Goal: Book appointment/travel/reservation

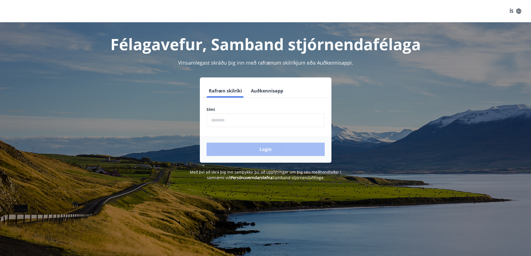
click at [314, 120] on input "phone" at bounding box center [266, 120] width 118 height 14
type input "********"
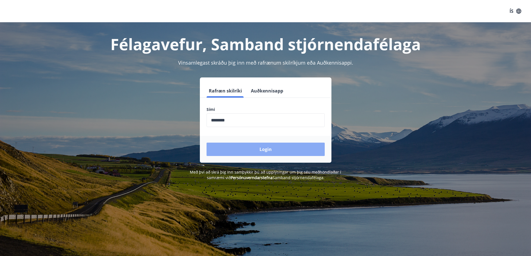
click at [262, 145] on button "Login" at bounding box center [266, 149] width 118 height 13
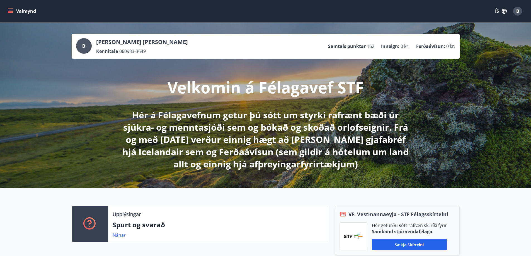
click at [23, 15] on button "Valmynd" at bounding box center [22, 11] width 31 height 10
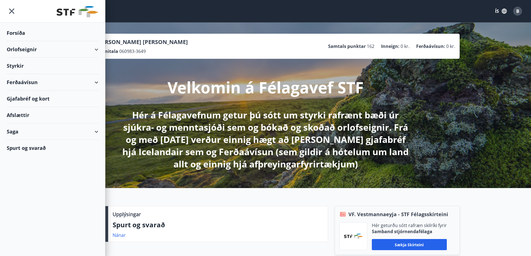
click at [36, 48] on div "Orlofseignir" at bounding box center [53, 49] width 92 height 16
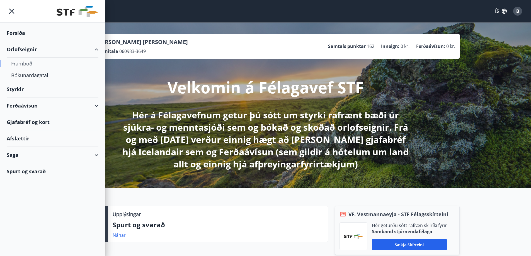
click at [29, 61] on div "Framboð" at bounding box center [52, 64] width 83 height 12
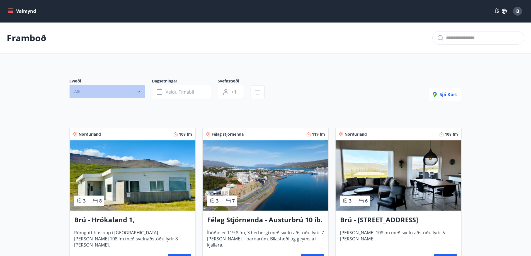
click at [93, 94] on button "Allt" at bounding box center [107, 91] width 76 height 13
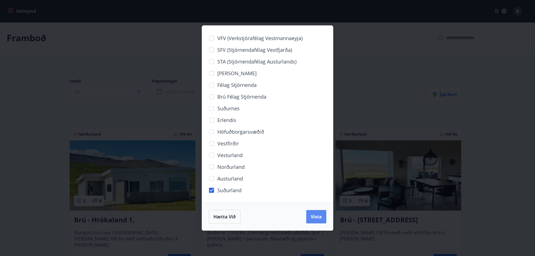
click at [313, 217] on span "Vista" at bounding box center [316, 217] width 11 height 6
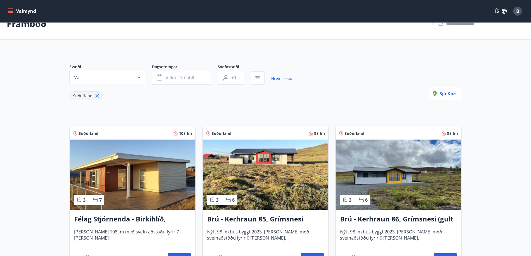
scroll to position [84, 0]
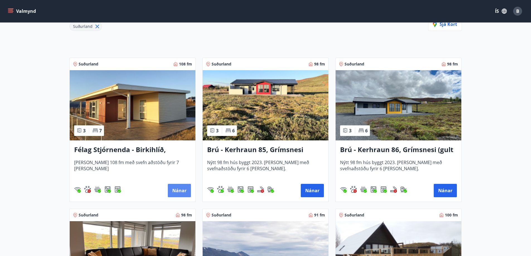
click at [176, 188] on button "Nánar" at bounding box center [179, 190] width 23 height 13
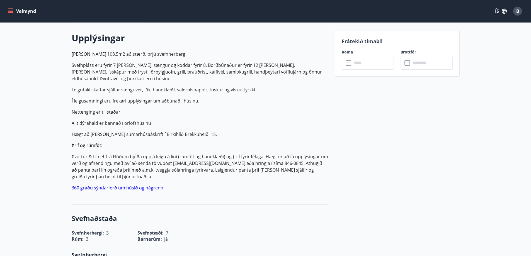
scroll to position [152, 0]
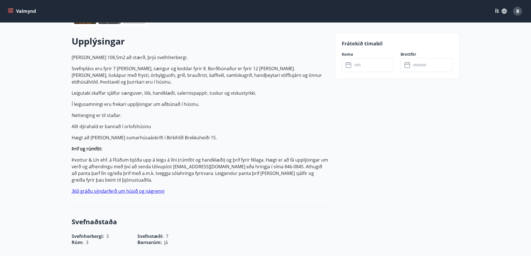
click at [366, 67] on input "text" at bounding box center [373, 65] width 42 height 14
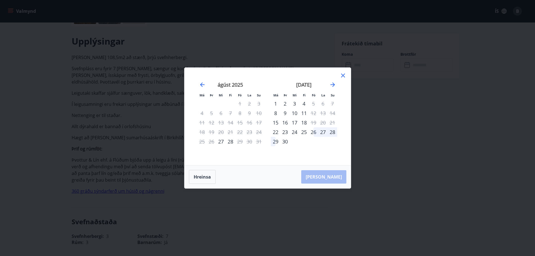
click at [343, 76] on icon at bounding box center [343, 75] width 7 height 7
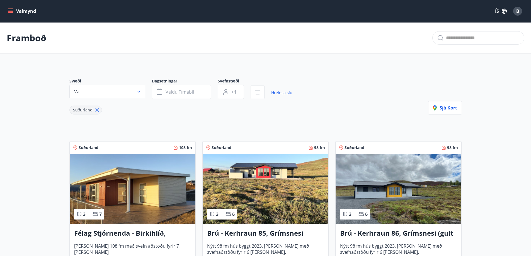
click at [276, 175] on img at bounding box center [266, 189] width 126 height 70
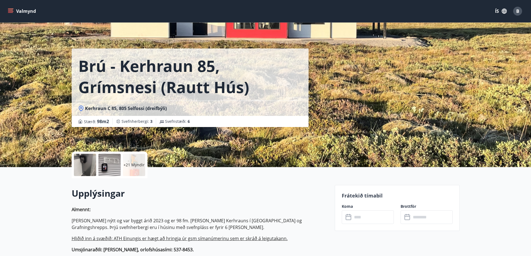
click at [355, 216] on input "text" at bounding box center [373, 217] width 42 height 14
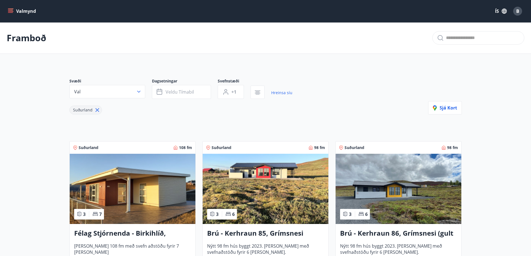
click at [385, 181] on img at bounding box center [399, 189] width 126 height 70
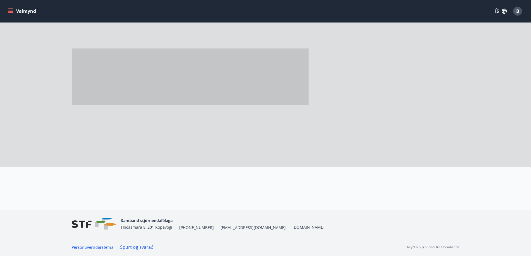
click at [385, 181] on div at bounding box center [394, 187] width 132 height 40
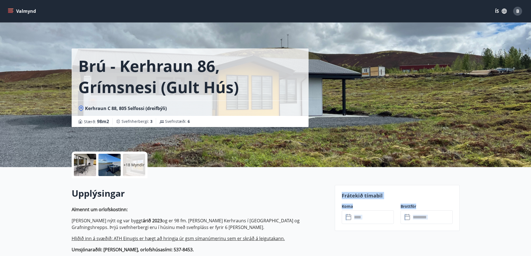
click at [373, 218] on input "text" at bounding box center [373, 217] width 42 height 14
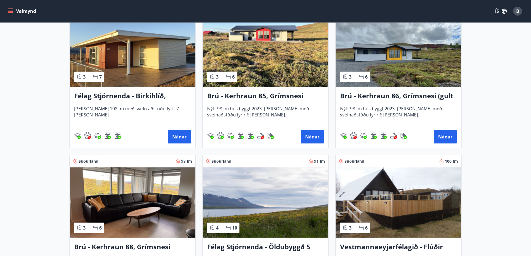
scroll to position [167, 0]
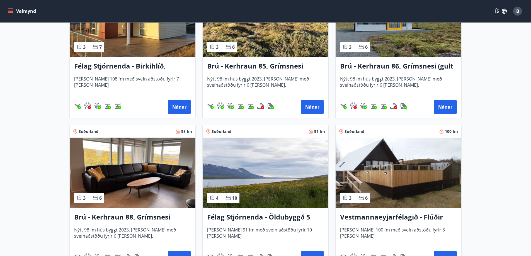
click at [149, 183] on img at bounding box center [133, 173] width 126 height 70
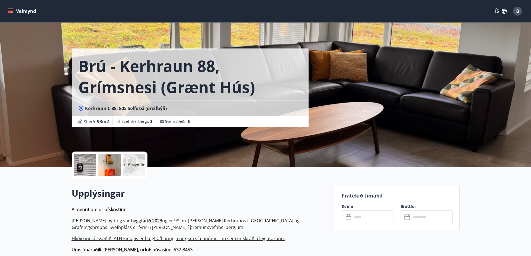
click at [361, 220] on input "text" at bounding box center [373, 217] width 42 height 14
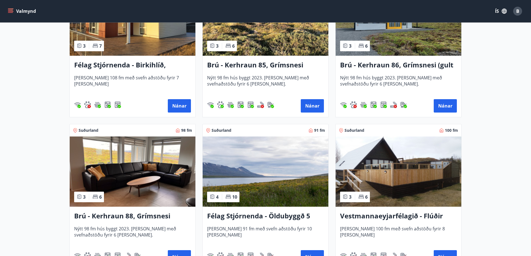
scroll to position [195, 0]
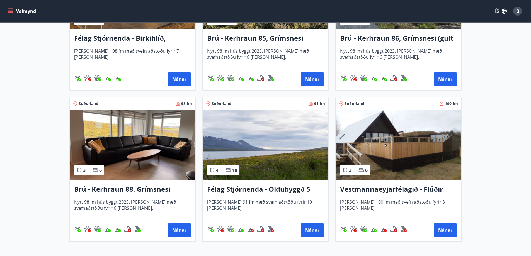
click at [278, 134] on img at bounding box center [266, 145] width 126 height 70
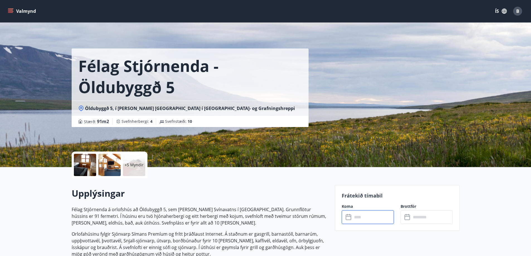
click at [365, 215] on input "text" at bounding box center [373, 217] width 42 height 14
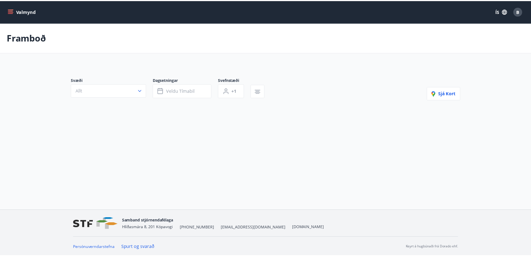
scroll to position [1, 0]
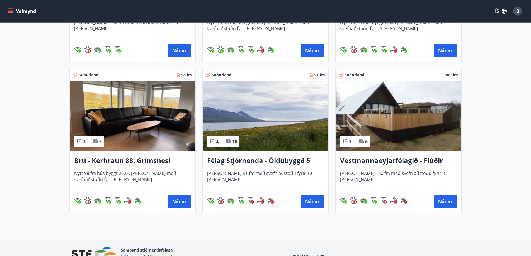
click at [398, 125] on img at bounding box center [399, 116] width 126 height 70
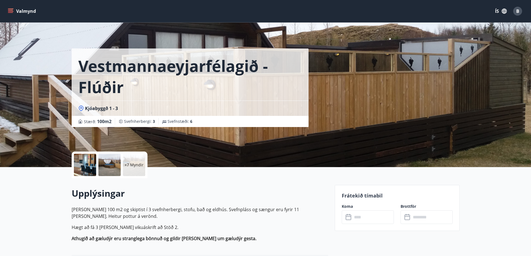
click at [368, 219] on input "text" at bounding box center [373, 217] width 42 height 14
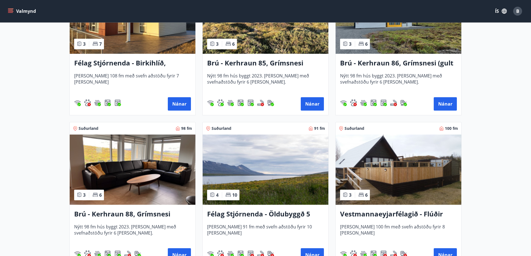
scroll to position [171, 0]
click at [118, 164] on img at bounding box center [133, 169] width 126 height 70
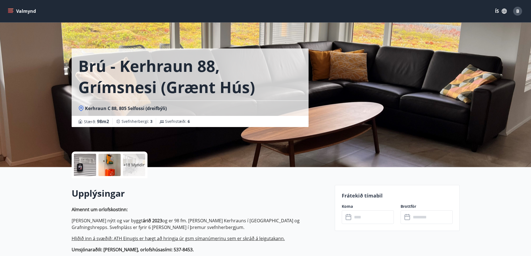
click at [91, 162] on div at bounding box center [85, 165] width 22 height 22
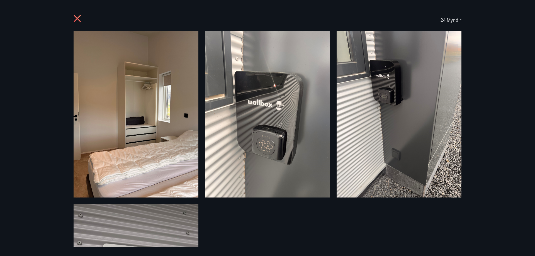
click at [138, 148] on img at bounding box center [136, 114] width 125 height 166
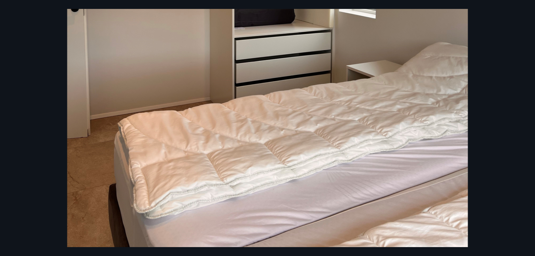
scroll to position [139, 0]
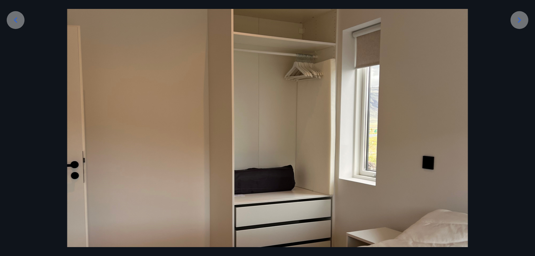
click at [522, 21] on icon at bounding box center [519, 20] width 9 height 9
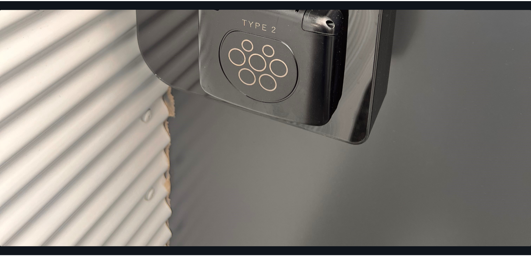
scroll to position [497, 0]
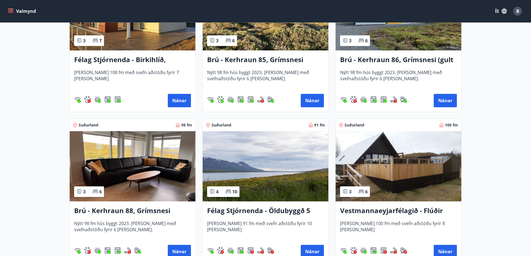
scroll to position [195, 0]
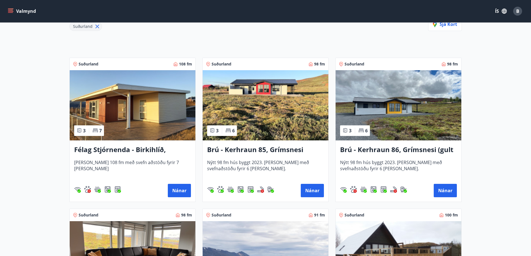
click at [144, 107] on img at bounding box center [133, 105] width 126 height 70
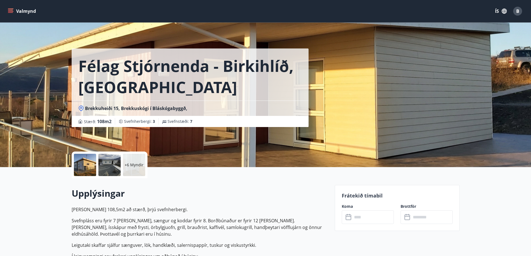
click at [137, 169] on div "+6 Myndir" at bounding box center [134, 165] width 22 height 22
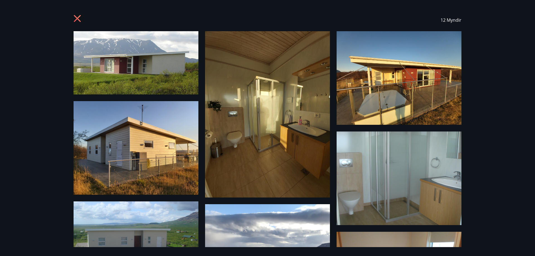
click at [75, 18] on icon at bounding box center [78, 19] width 9 height 9
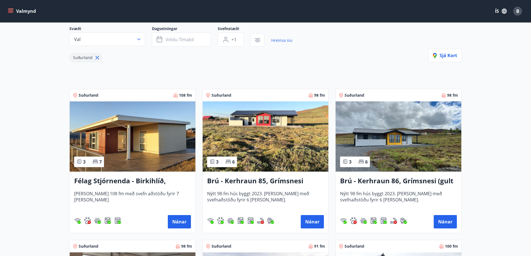
scroll to position [56, 0]
